Goal: Check status: Check status

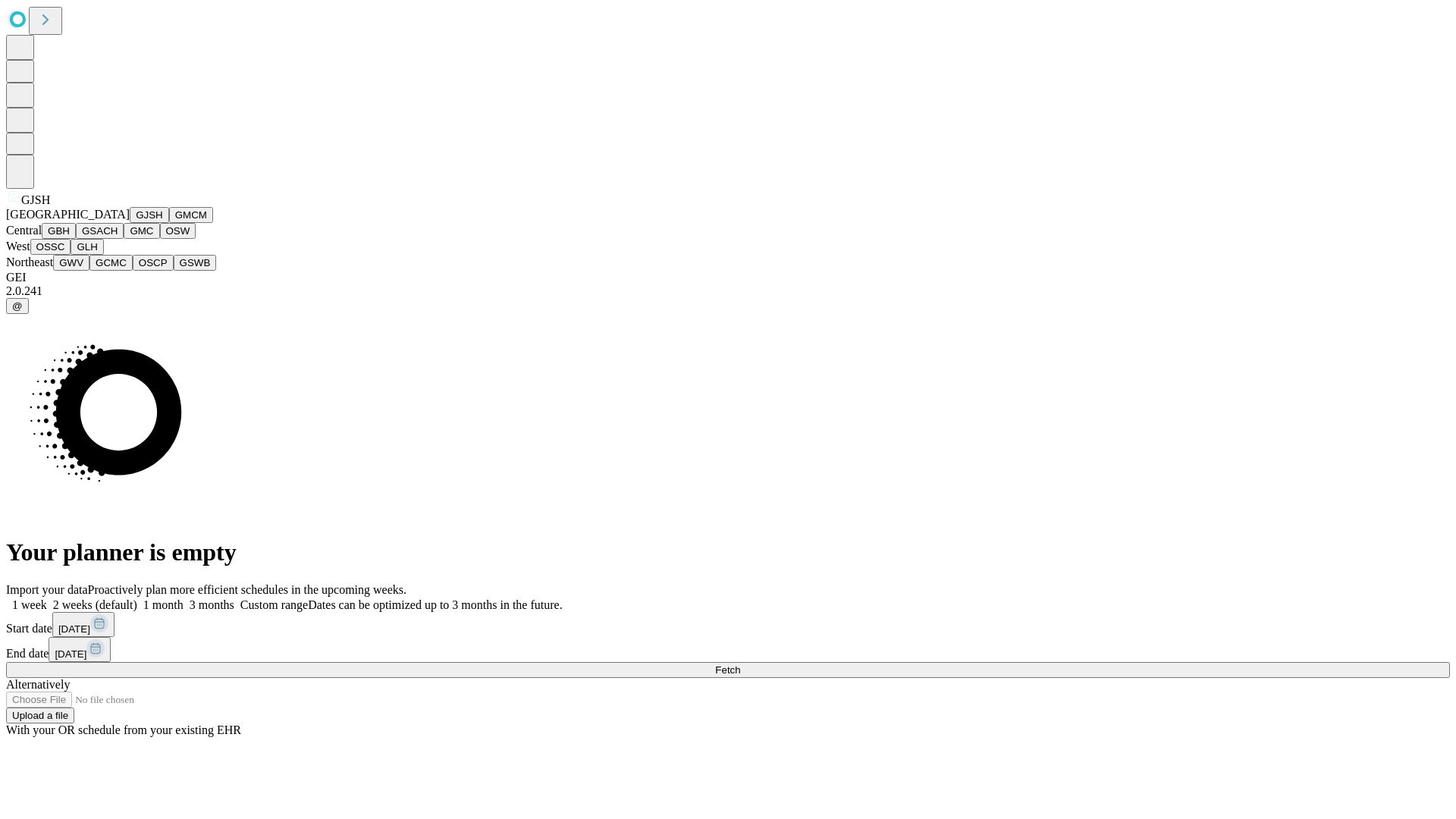
click at [130, 223] on button "GJSH" at bounding box center [149, 215] width 39 height 16
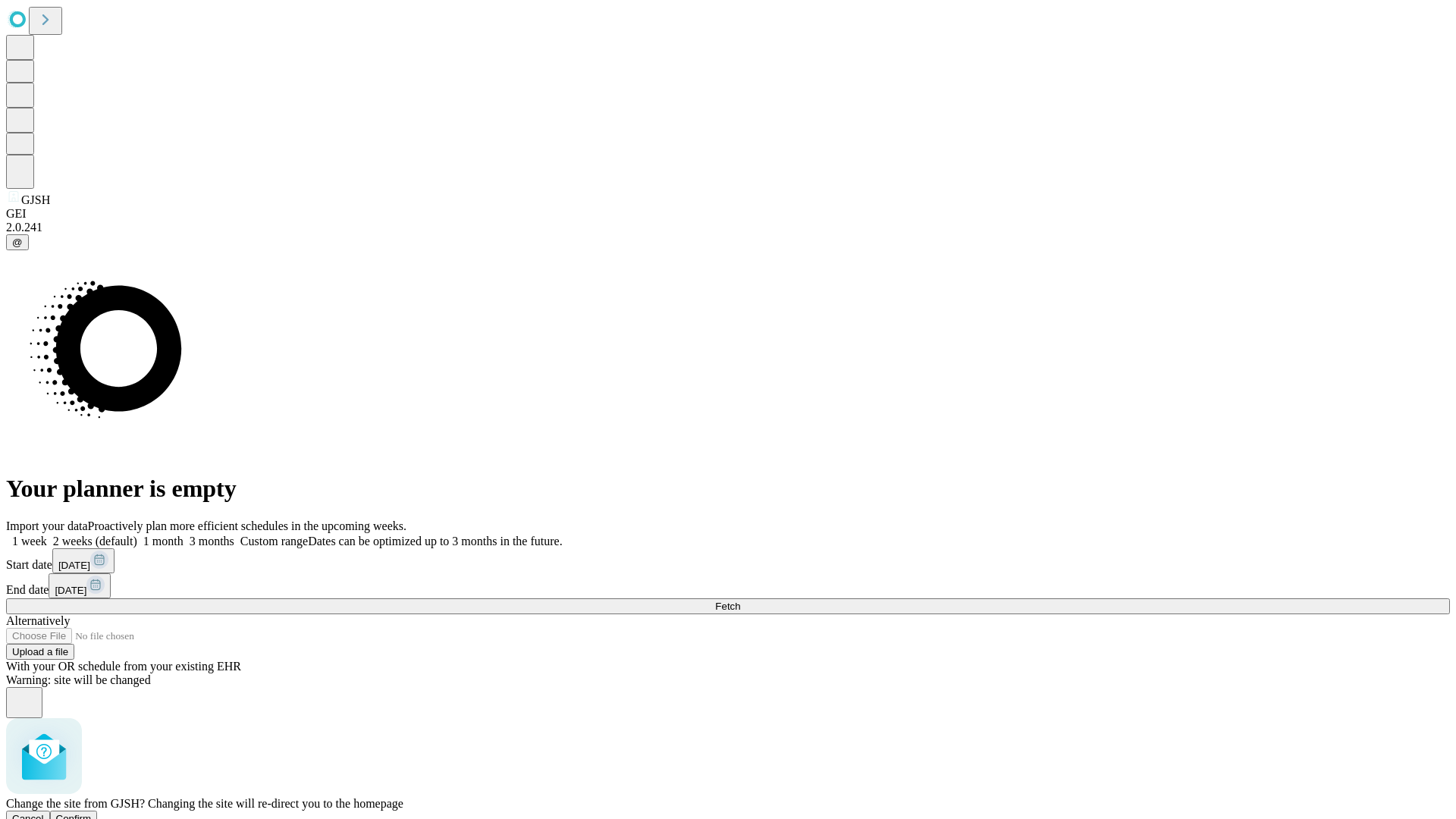
click at [92, 813] on span "Confirm" at bounding box center [74, 818] width 35 height 12
click at [47, 534] on label "1 week" at bounding box center [26, 541] width 41 height 13
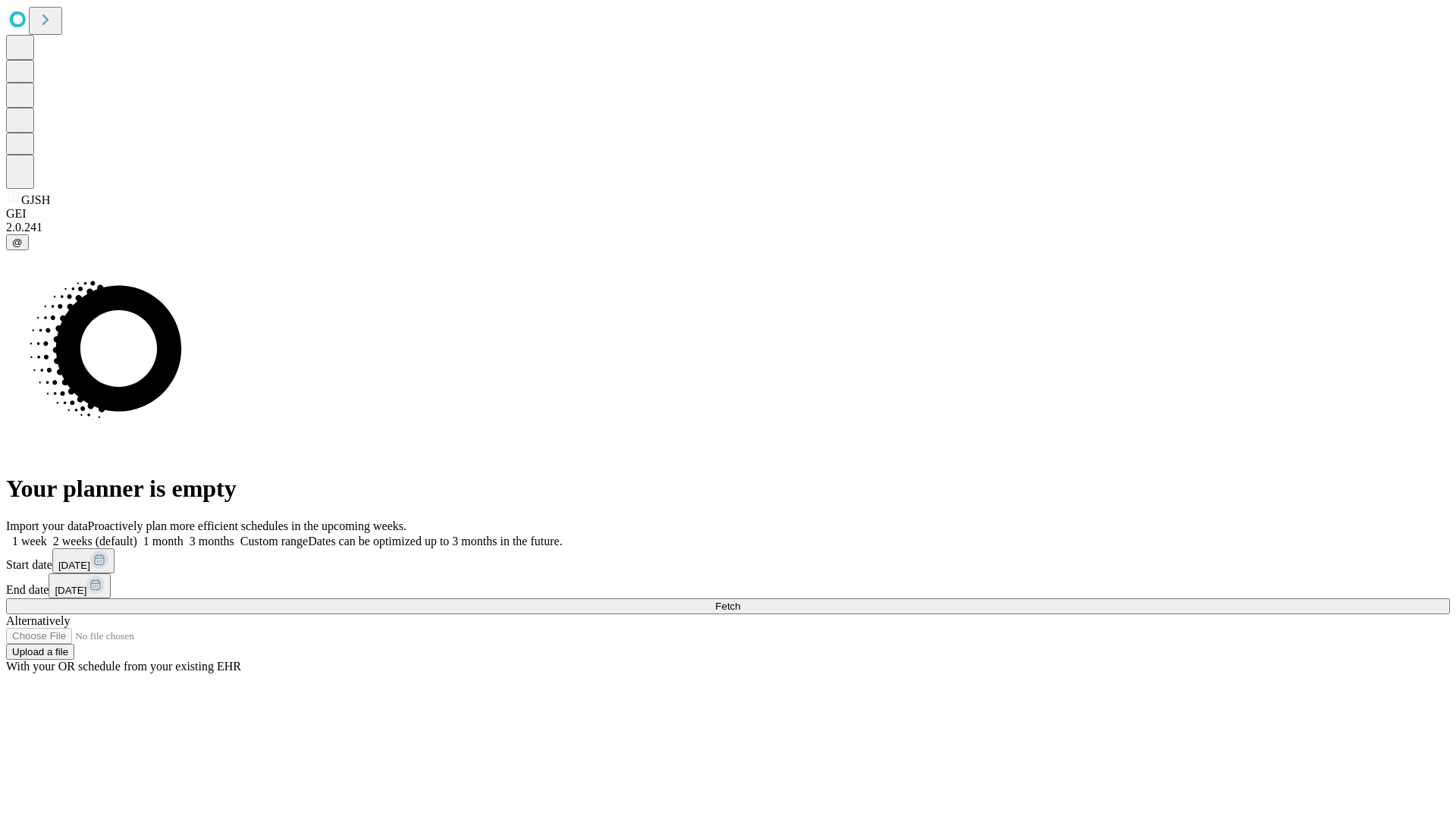
click at [740, 600] on span "Fetch" at bounding box center [728, 606] width 25 height 12
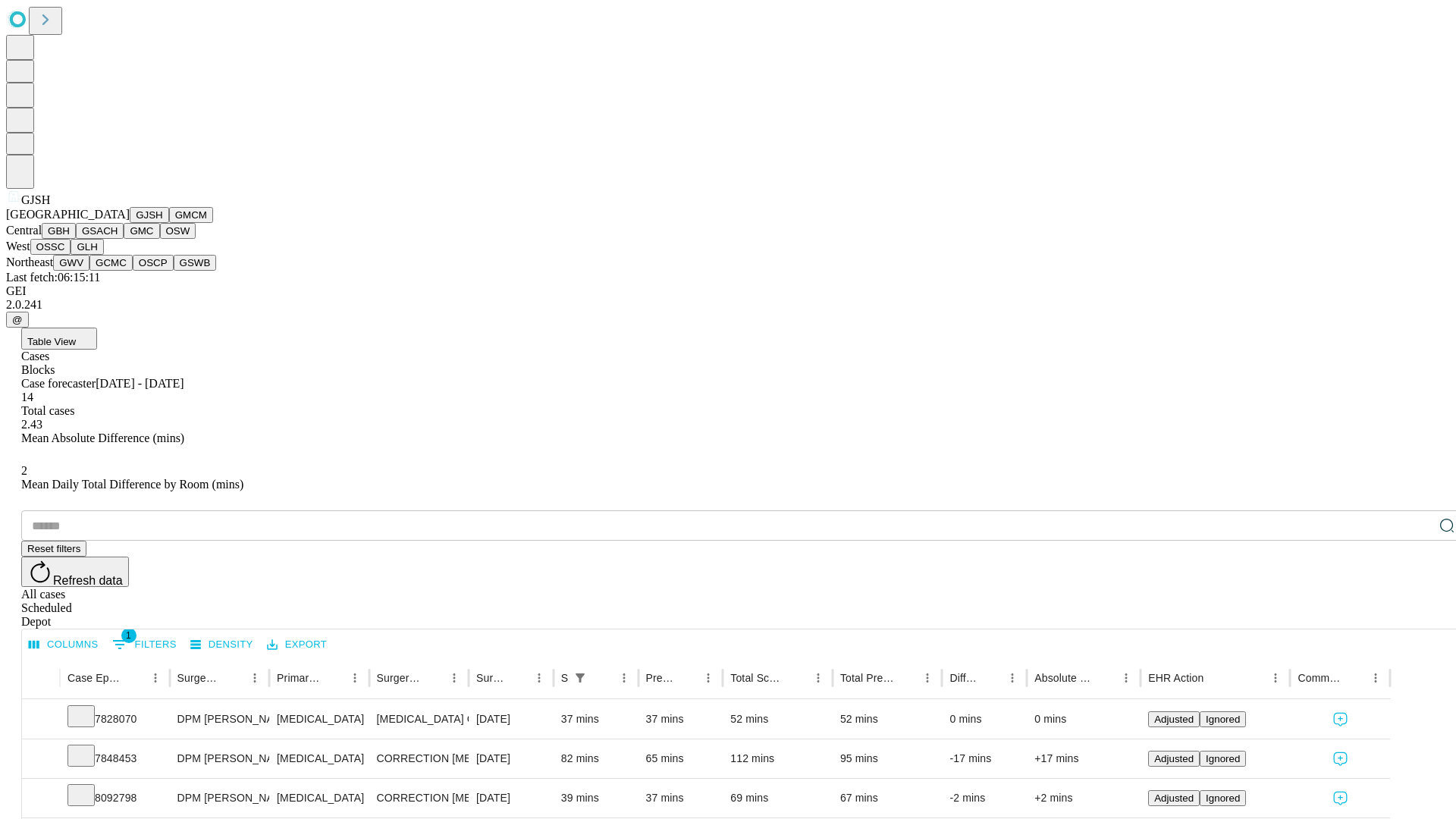
click at [169, 223] on button "GMCM" at bounding box center [191, 215] width 44 height 16
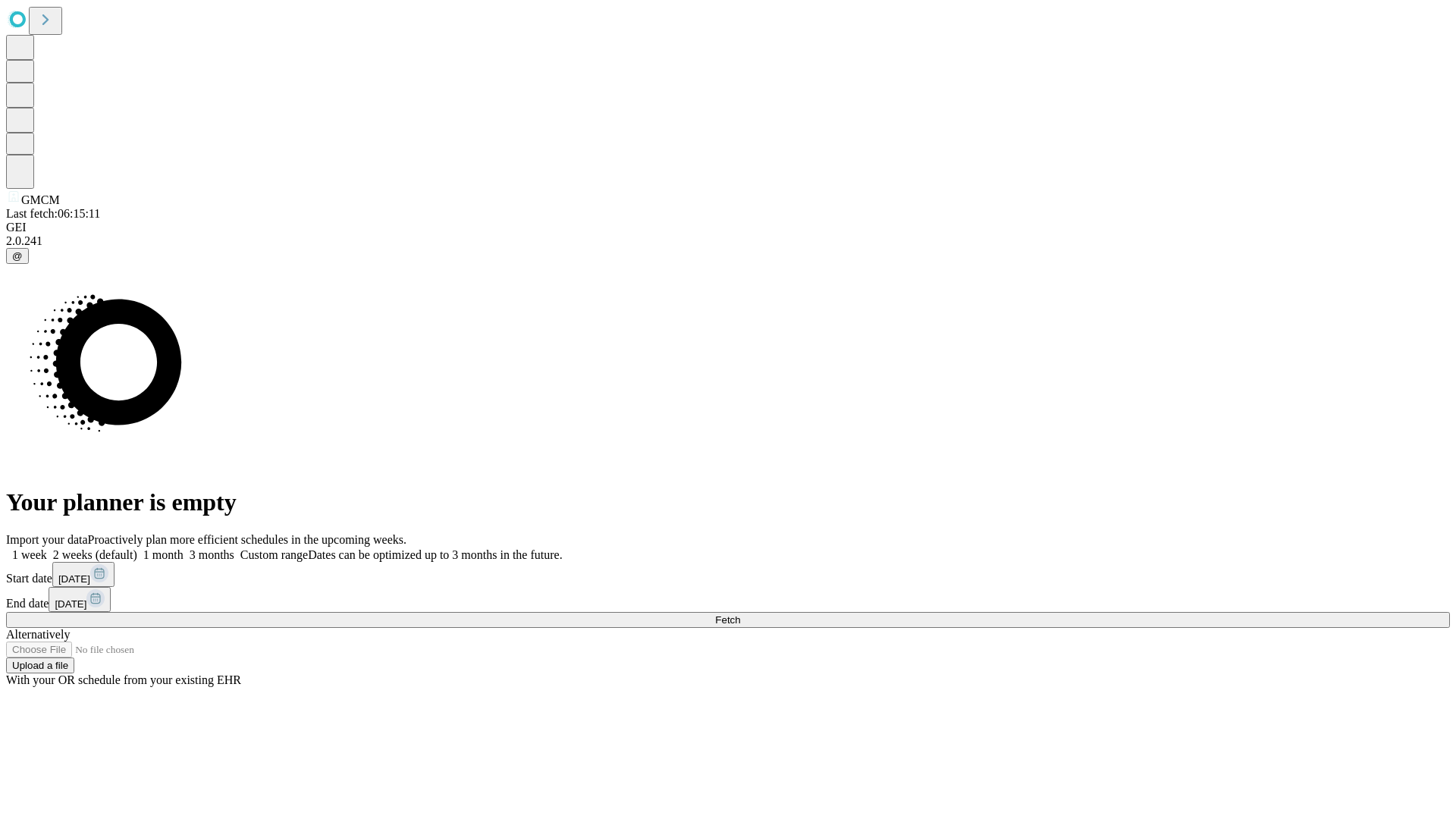
click at [47, 548] on label "1 week" at bounding box center [26, 554] width 41 height 13
click at [740, 614] on span "Fetch" at bounding box center [728, 620] width 25 height 12
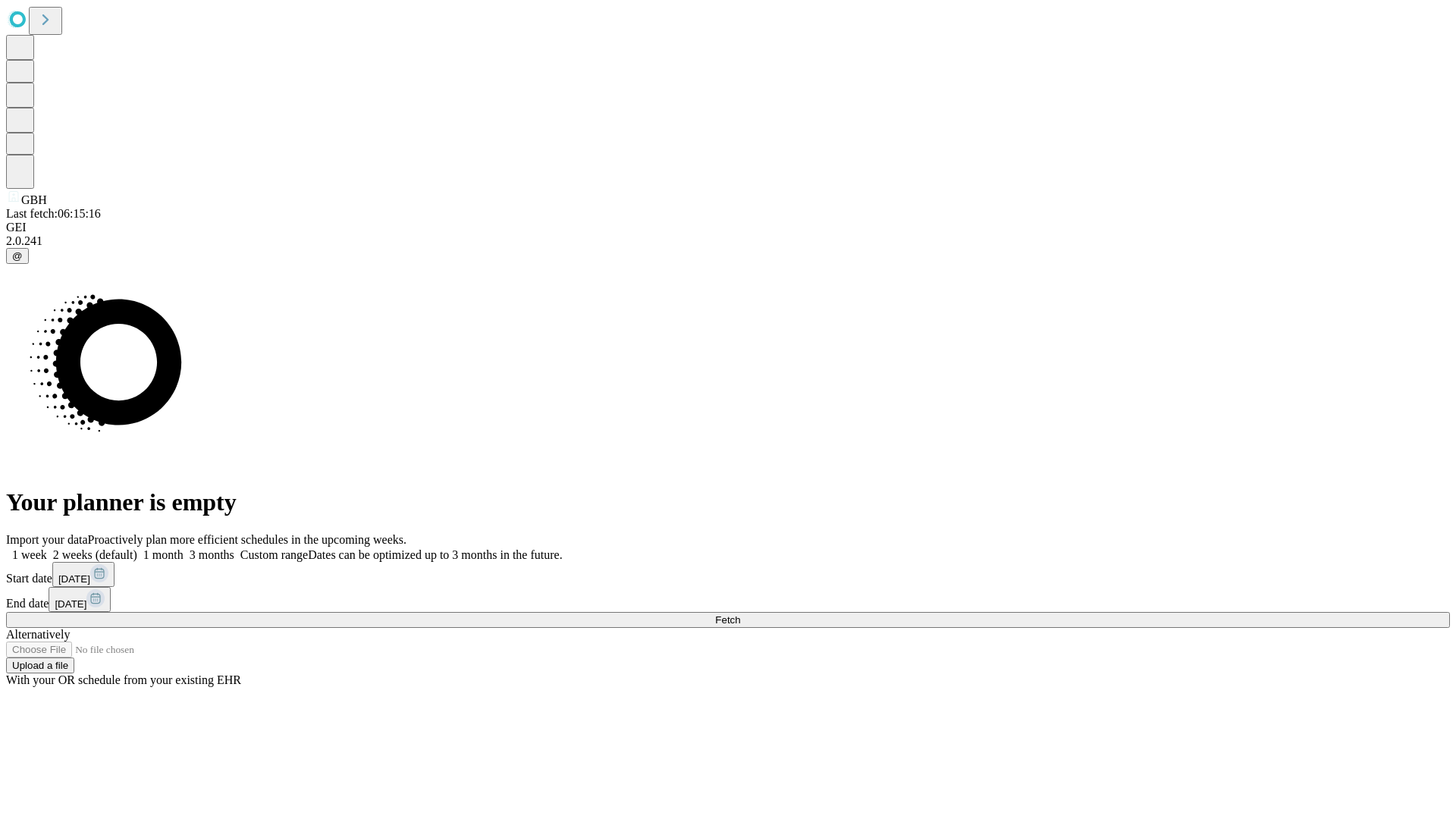
click at [47, 548] on label "1 week" at bounding box center [26, 554] width 41 height 13
click at [740, 614] on span "Fetch" at bounding box center [728, 620] width 25 height 12
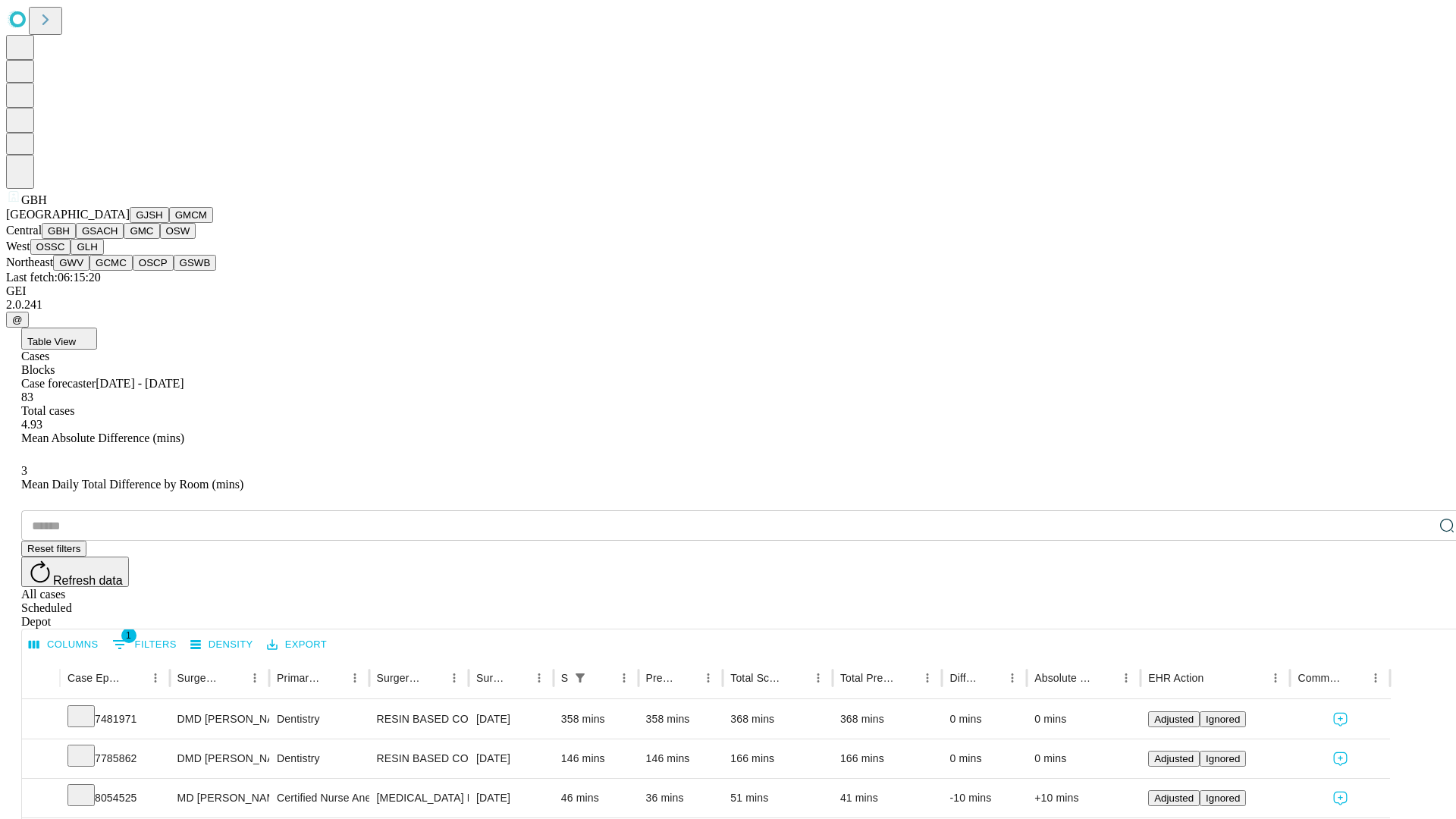
click at [117, 239] on button "GSACH" at bounding box center [100, 231] width 48 height 16
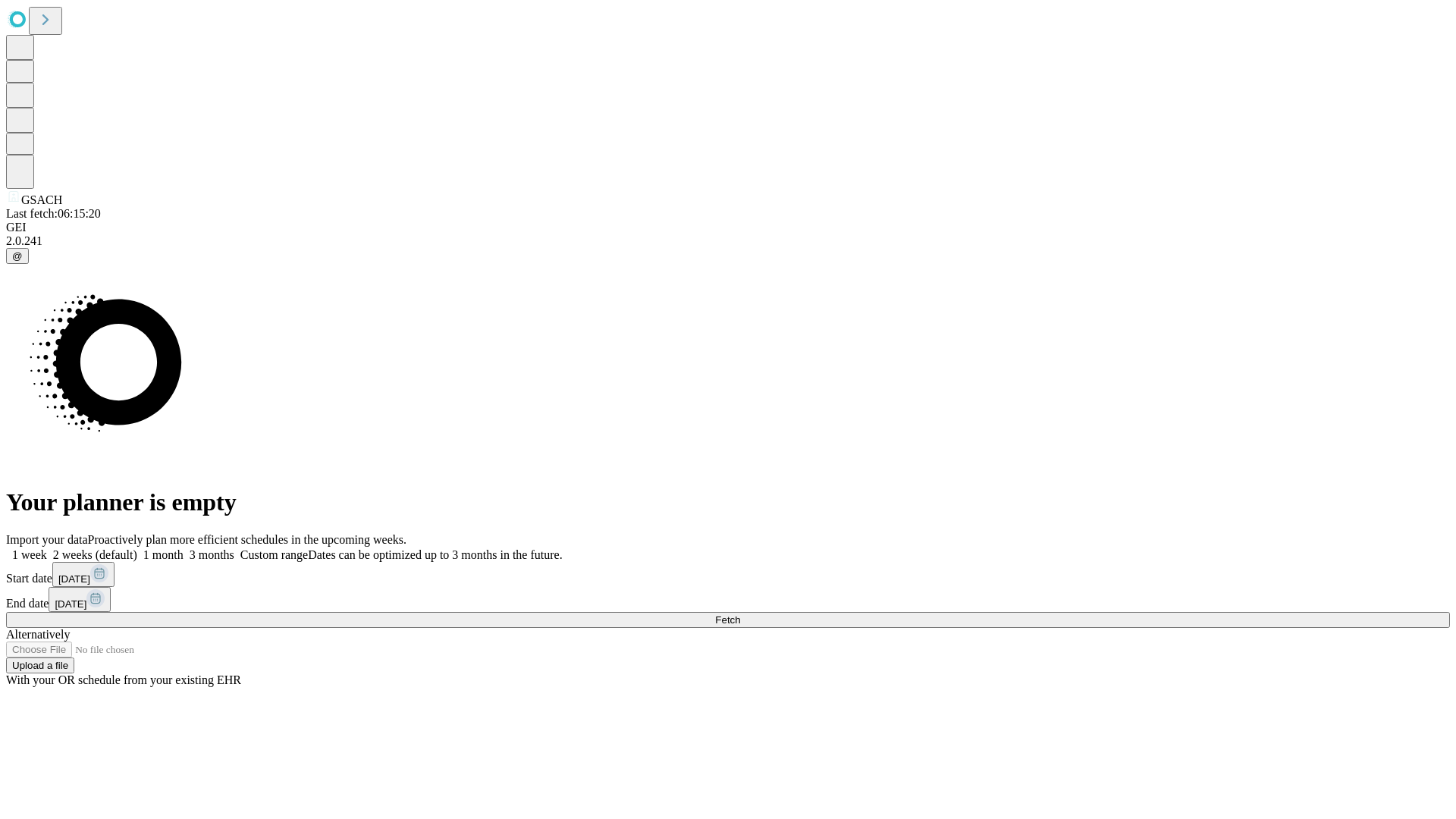
click at [47, 548] on label "1 week" at bounding box center [26, 554] width 41 height 13
click at [740, 614] on span "Fetch" at bounding box center [728, 620] width 25 height 12
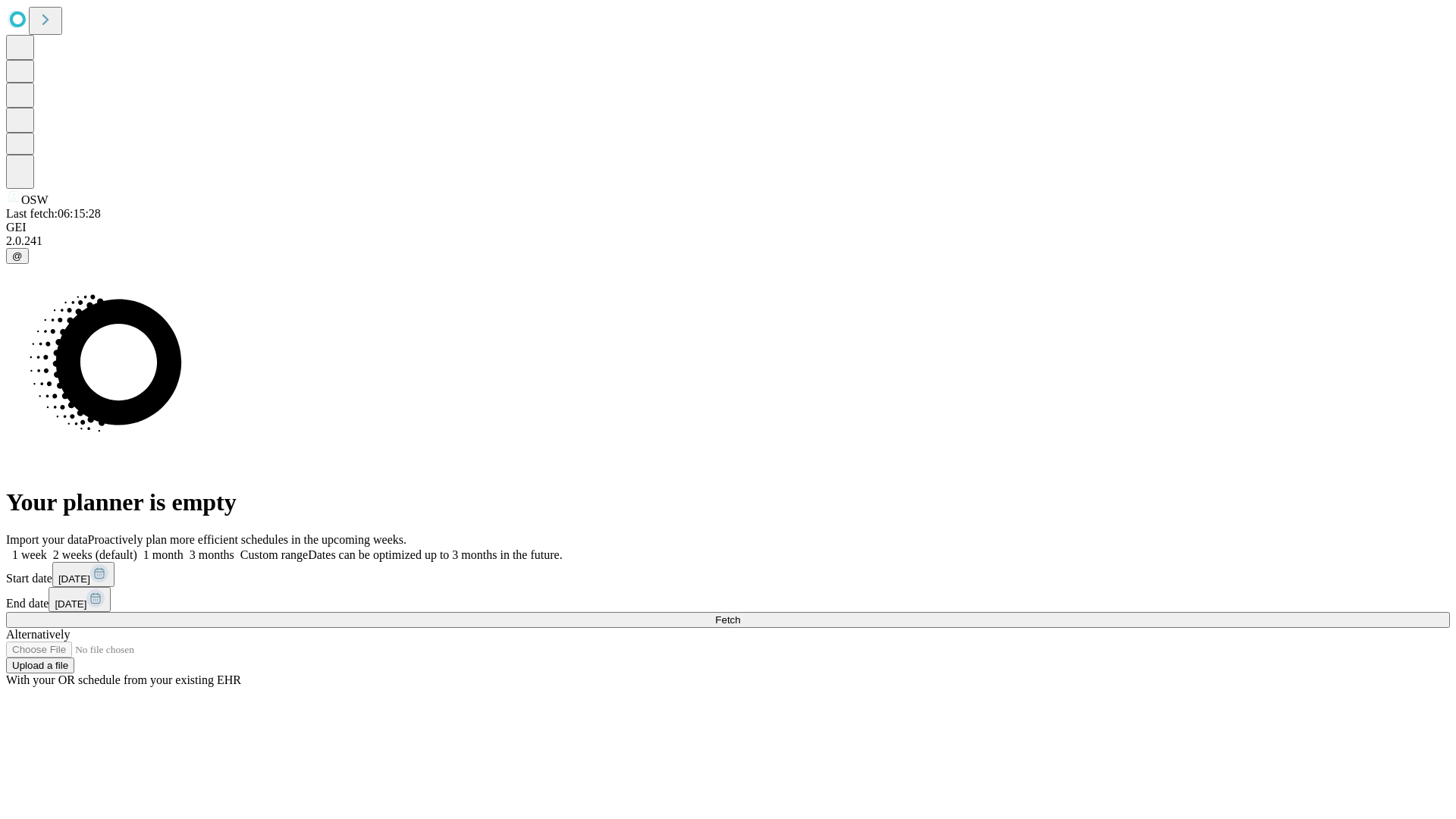
click at [47, 548] on label "1 week" at bounding box center [26, 554] width 41 height 13
click at [740, 614] on span "Fetch" at bounding box center [728, 620] width 25 height 12
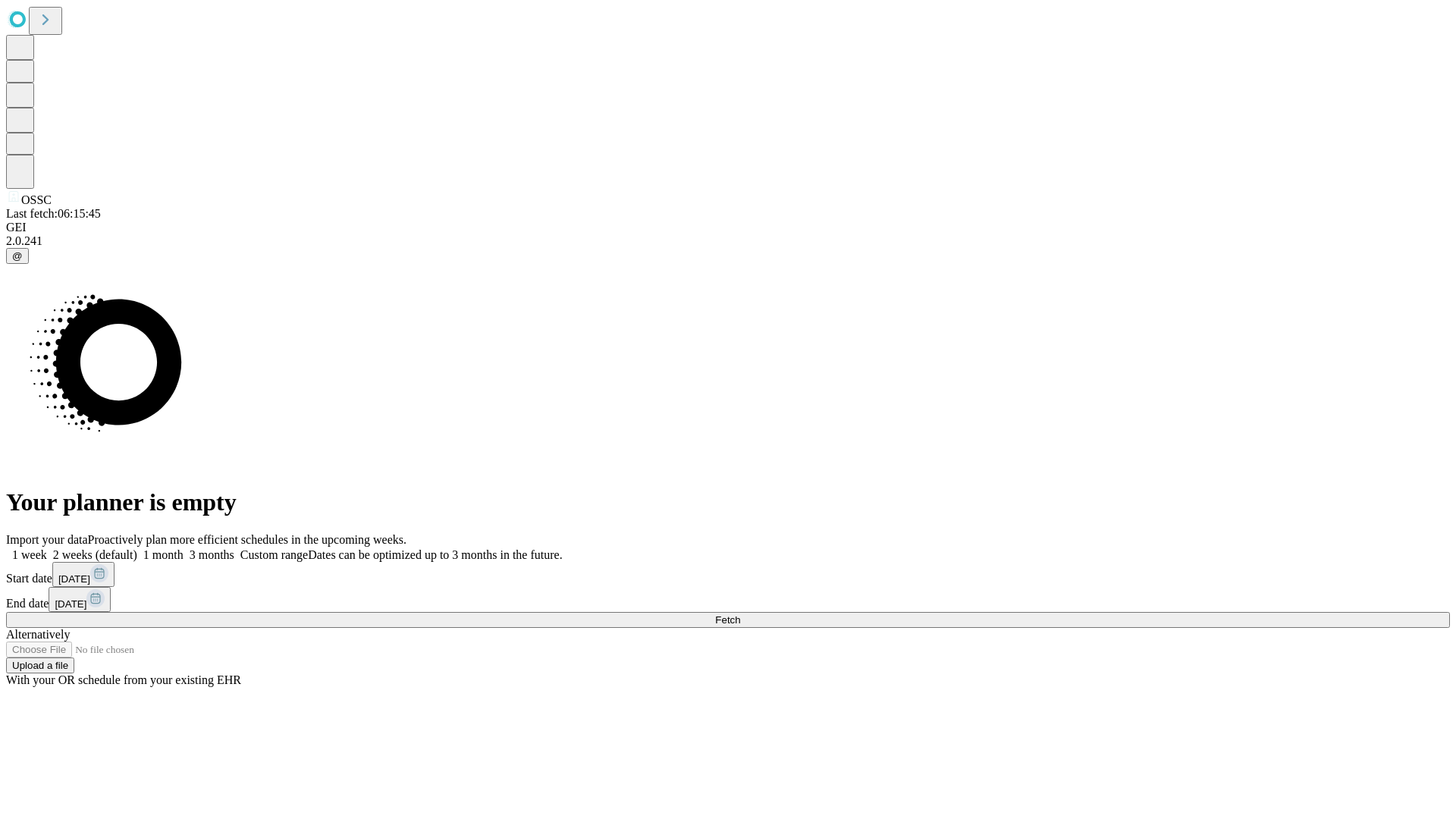
click at [740, 614] on span "Fetch" at bounding box center [728, 620] width 25 height 12
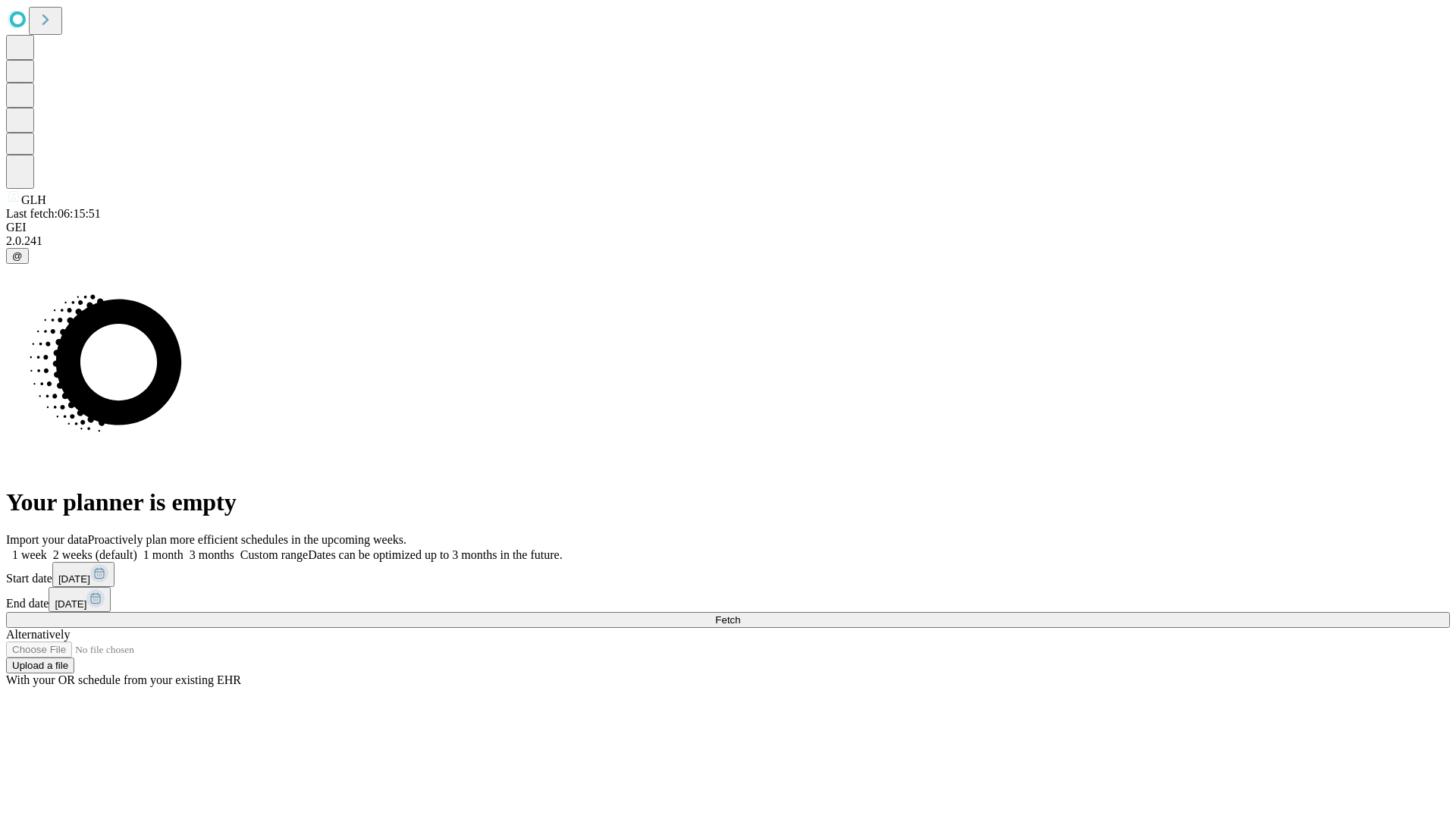
click at [47, 548] on label "1 week" at bounding box center [26, 554] width 41 height 13
click at [740, 614] on span "Fetch" at bounding box center [728, 620] width 25 height 12
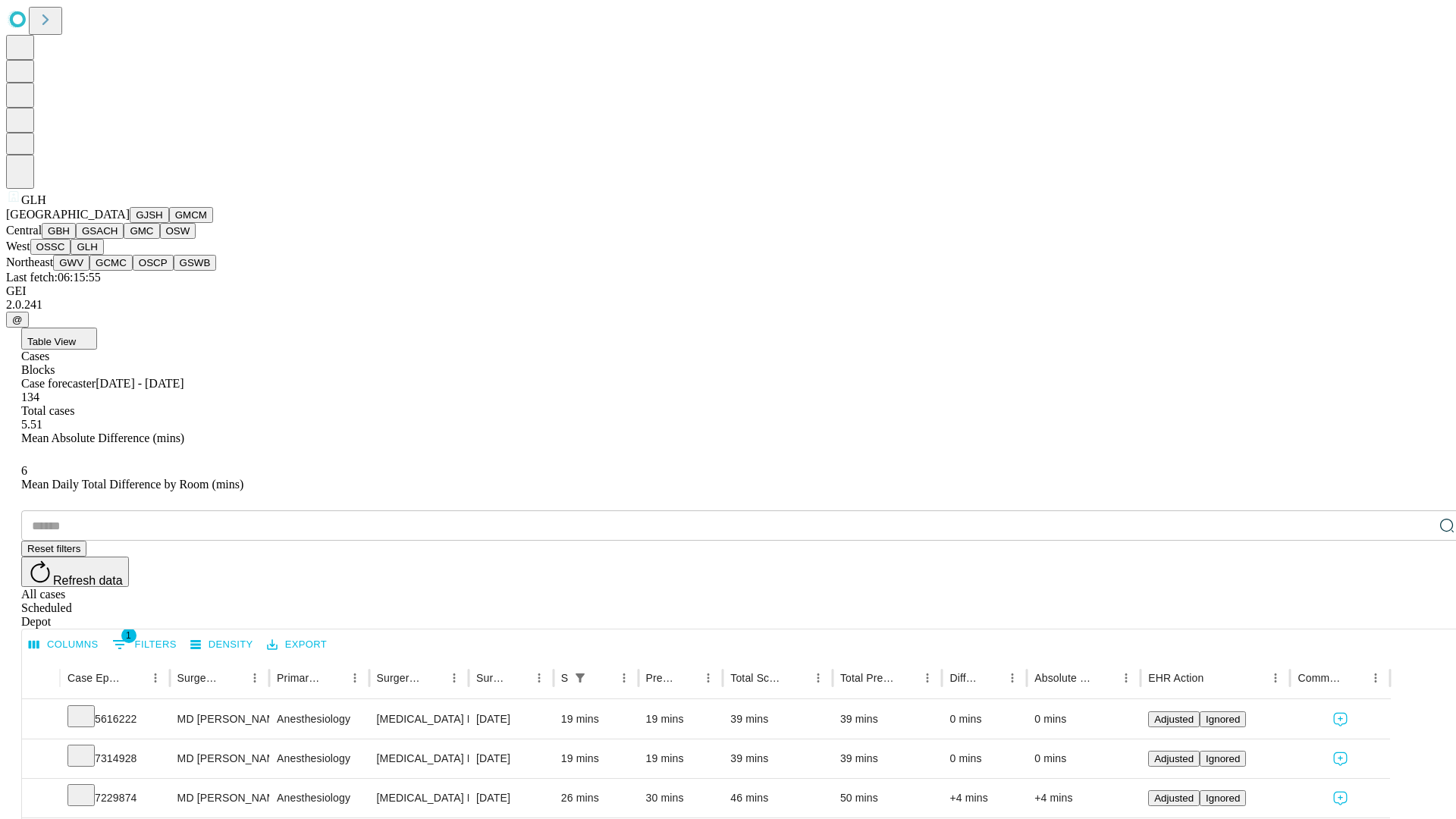
click at [90, 271] on button "GWV" at bounding box center [71, 262] width 36 height 16
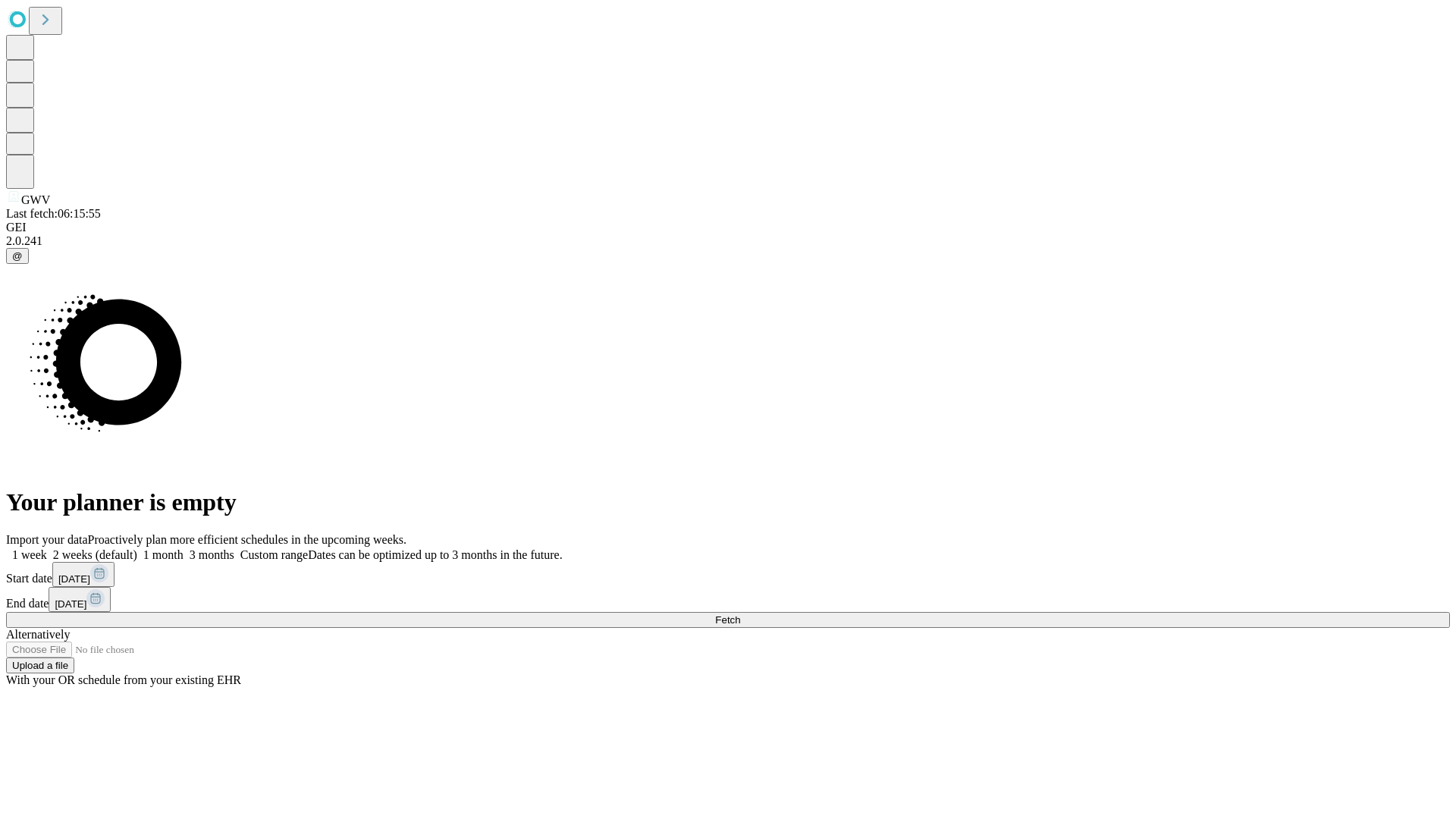
click at [47, 548] on label "1 week" at bounding box center [26, 554] width 41 height 13
click at [740, 614] on span "Fetch" at bounding box center [728, 620] width 25 height 12
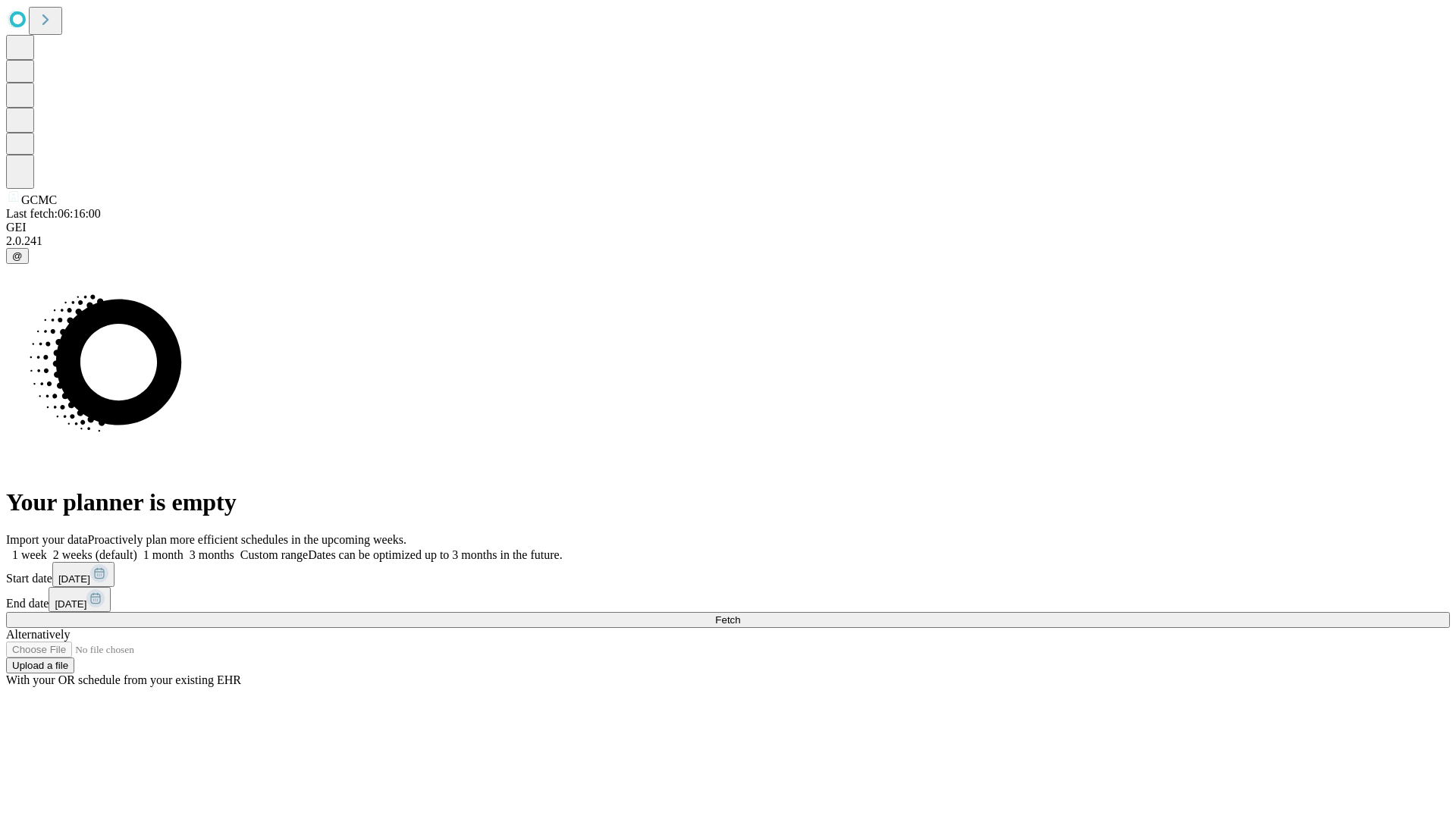
click at [47, 548] on label "1 week" at bounding box center [26, 554] width 41 height 13
click at [740, 614] on span "Fetch" at bounding box center [728, 620] width 25 height 12
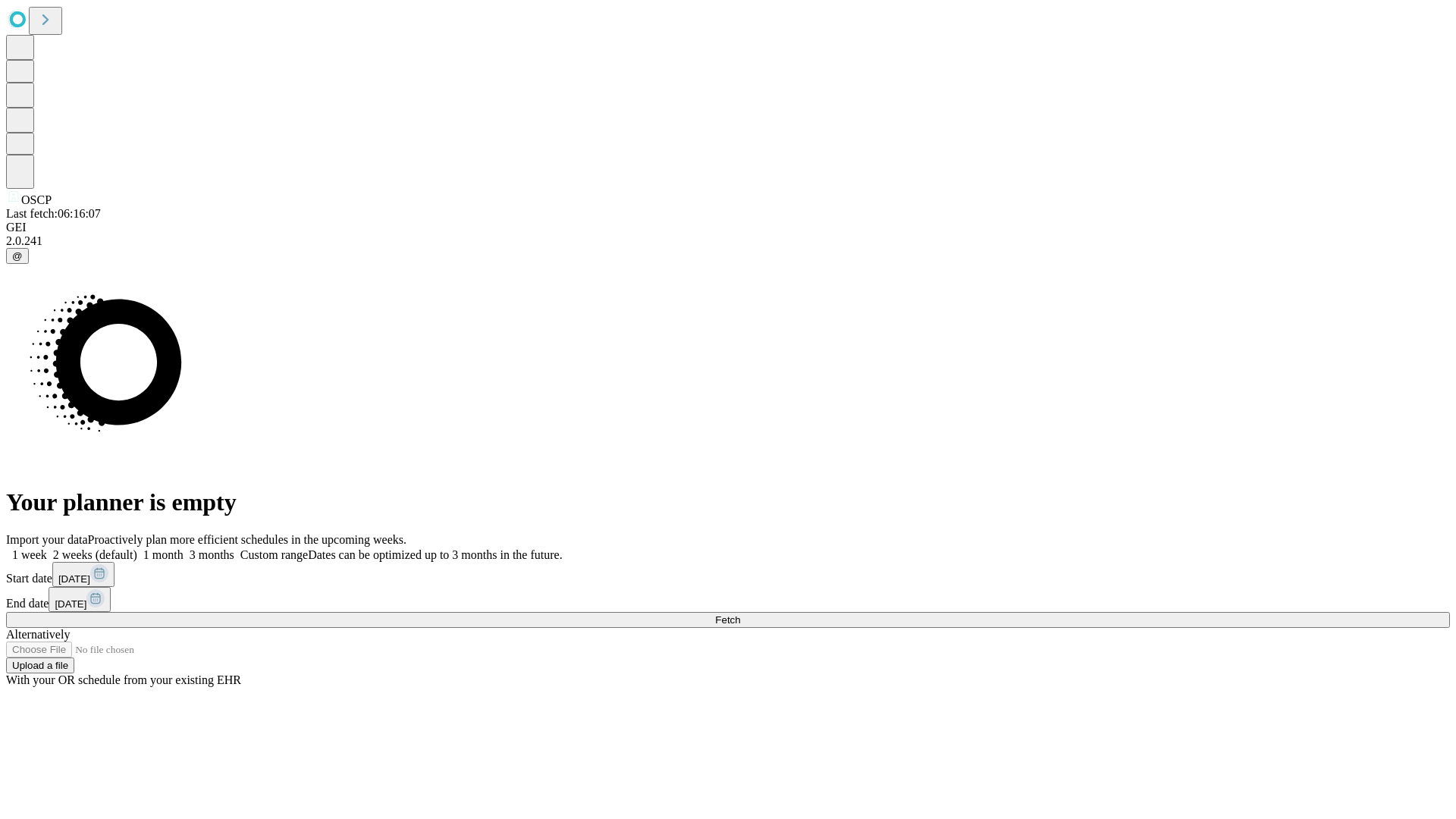
click at [47, 548] on label "1 week" at bounding box center [26, 554] width 41 height 13
click at [740, 614] on span "Fetch" at bounding box center [728, 620] width 25 height 12
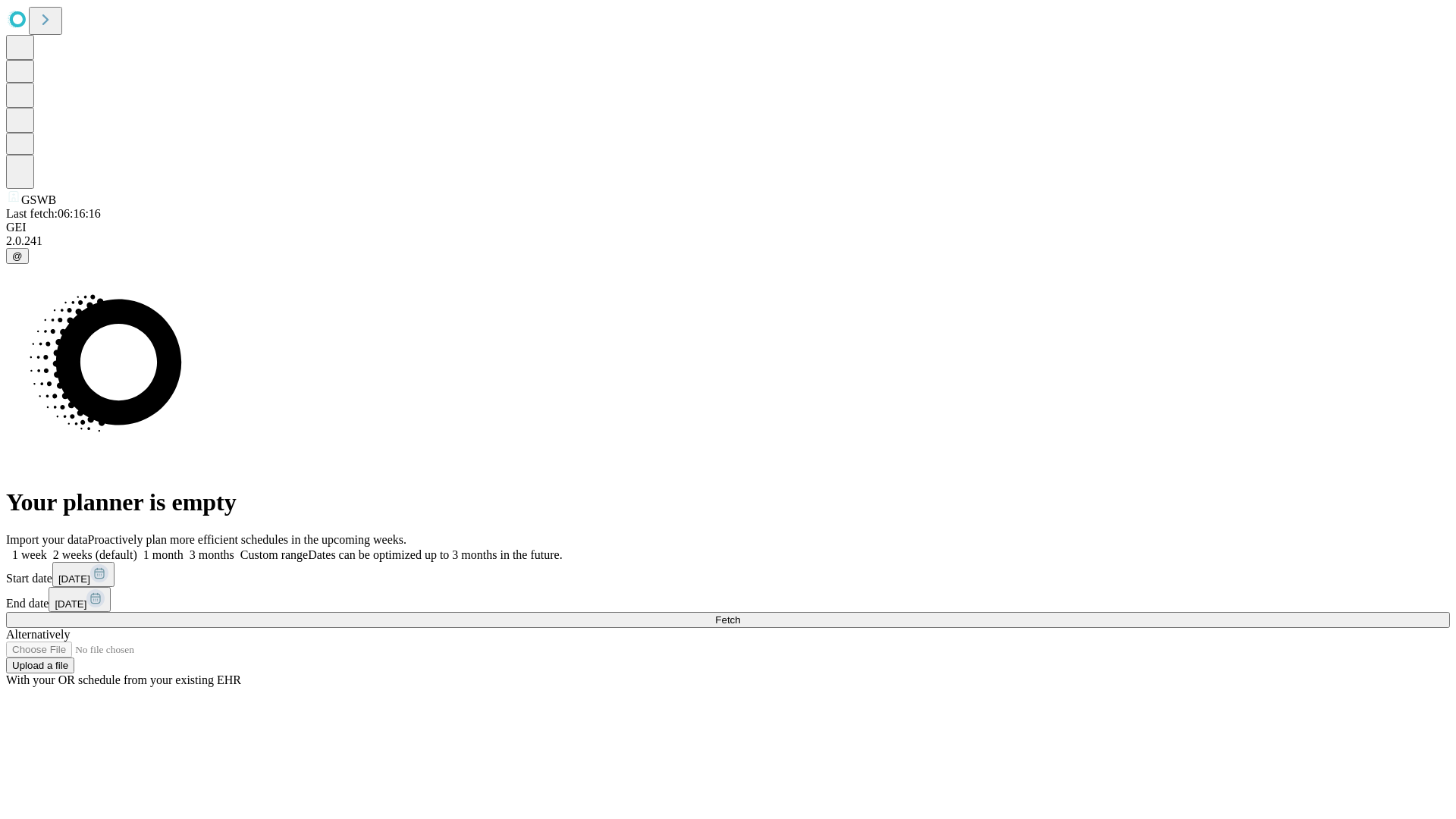
click at [47, 548] on label "1 week" at bounding box center [26, 554] width 41 height 13
click at [740, 614] on span "Fetch" at bounding box center [728, 620] width 25 height 12
